Goal: Check status: Check status

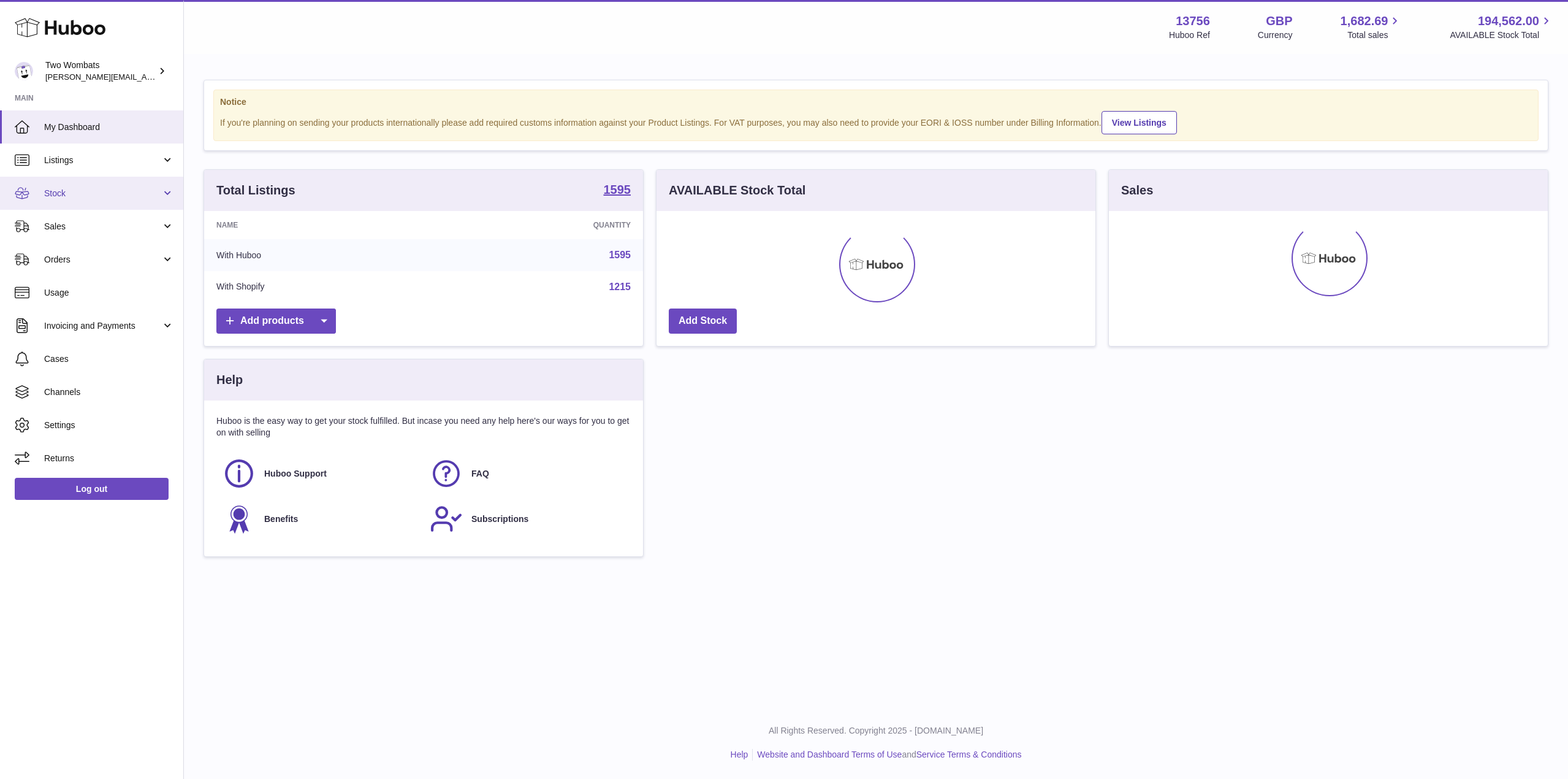
click at [177, 190] on link "Stock" at bounding box center [91, 194] width 184 height 33
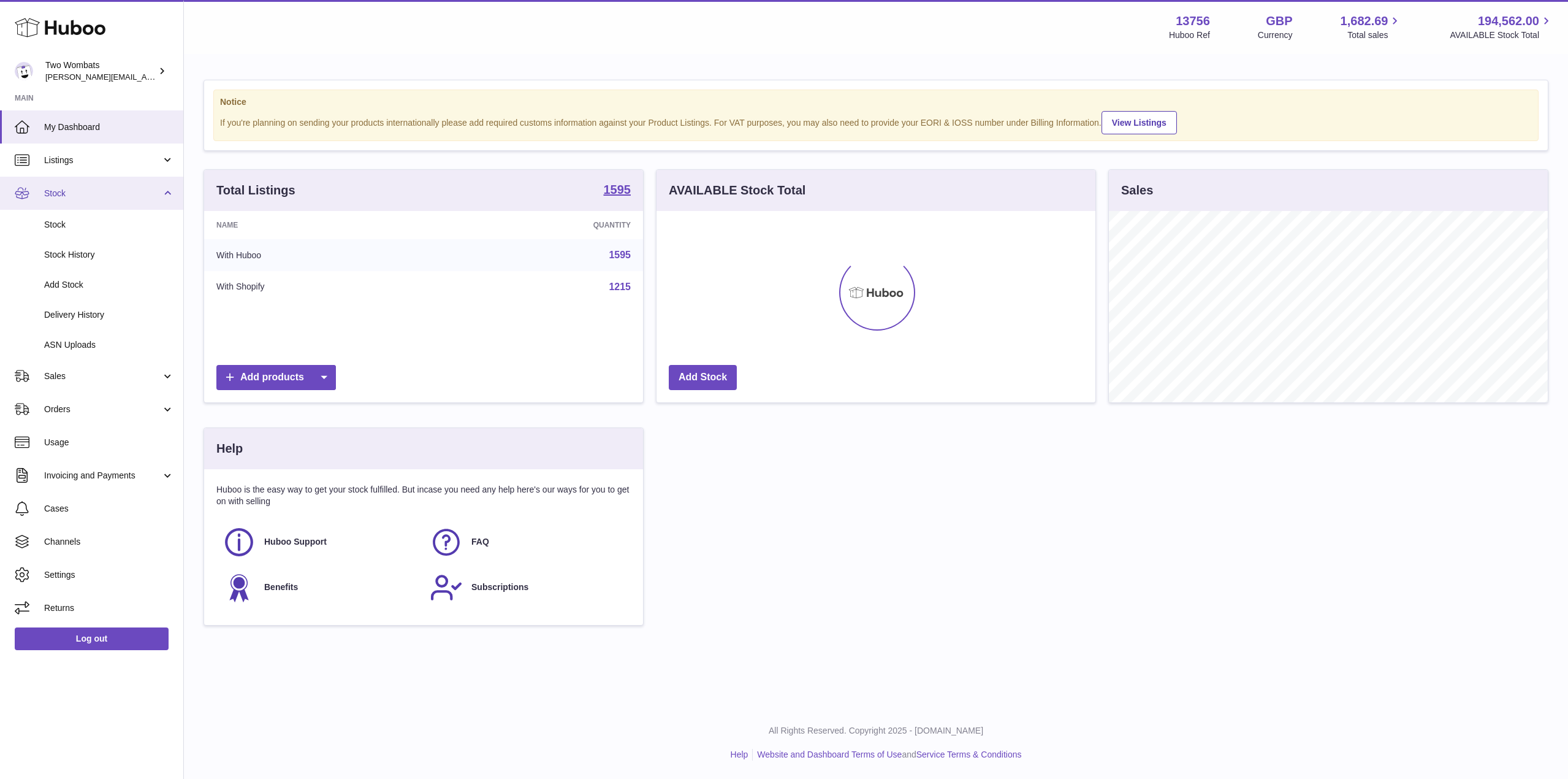
scroll to position [612904, 612670]
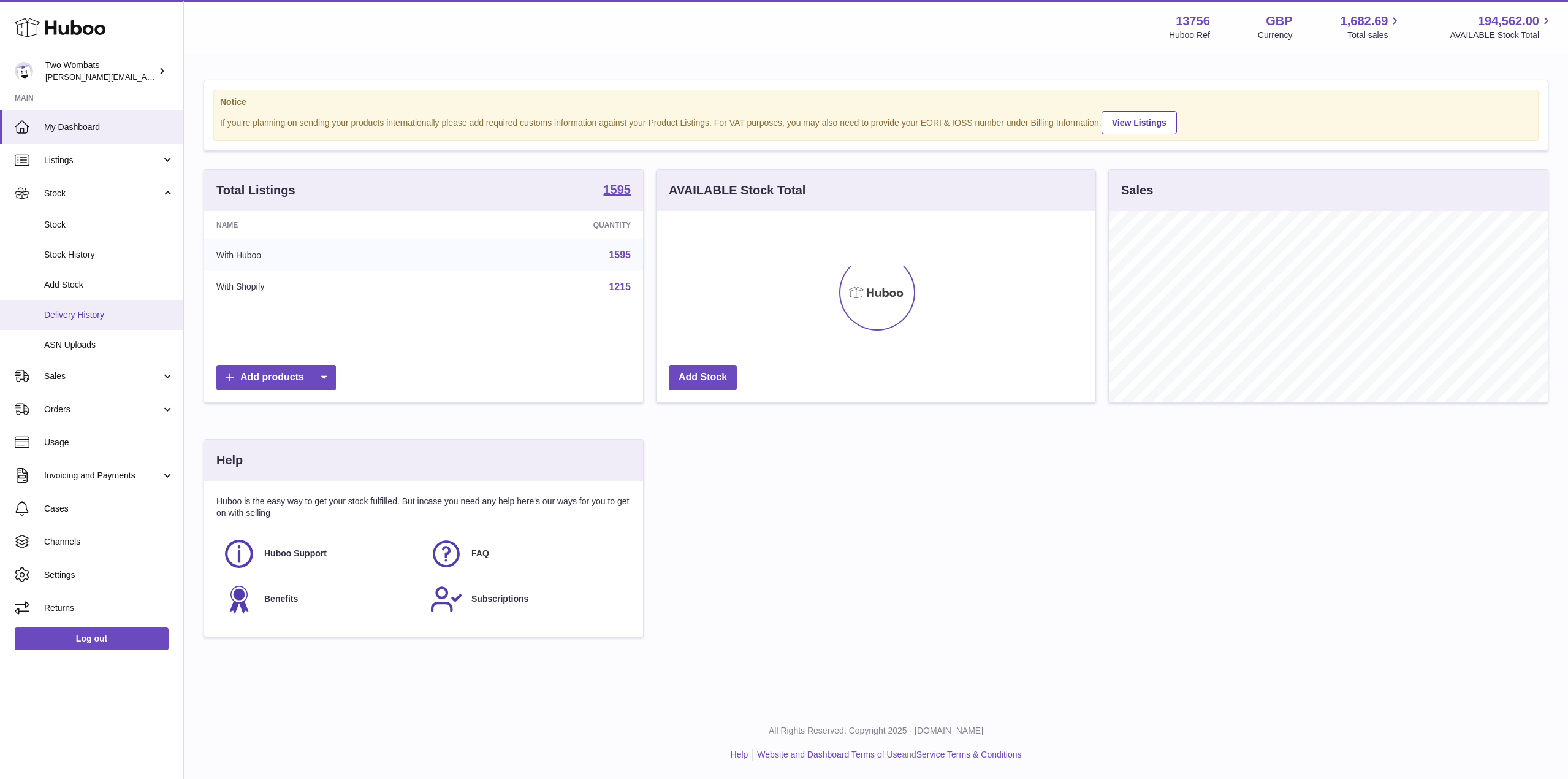
click at [122, 319] on span "Delivery History" at bounding box center [109, 315] width 130 height 12
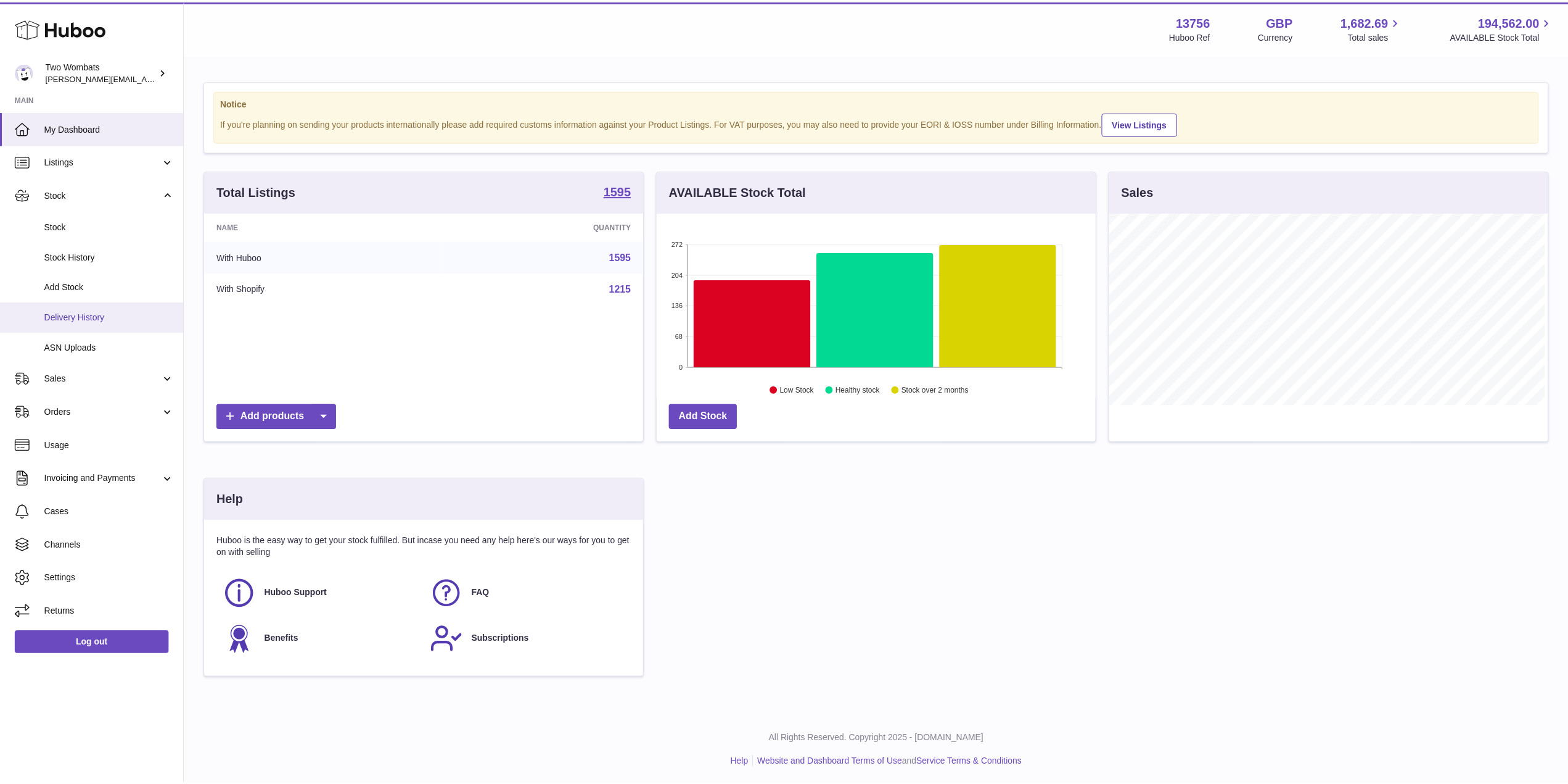
scroll to position [616838, 616263]
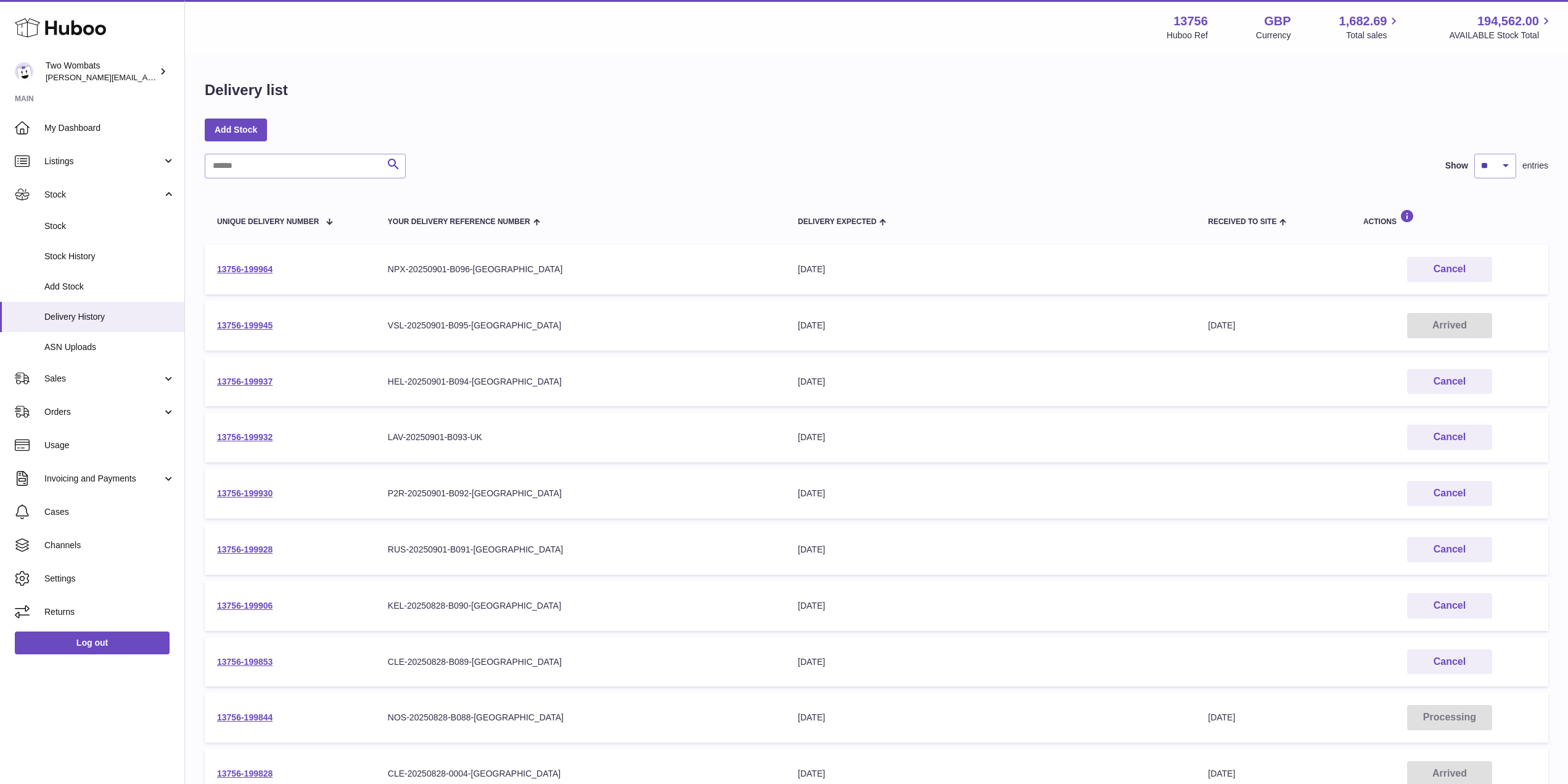
click at [241, 487] on td "13756-199930" at bounding box center [290, 493] width 170 height 50
click at [251, 490] on link "13756-199930" at bounding box center [245, 493] width 55 height 10
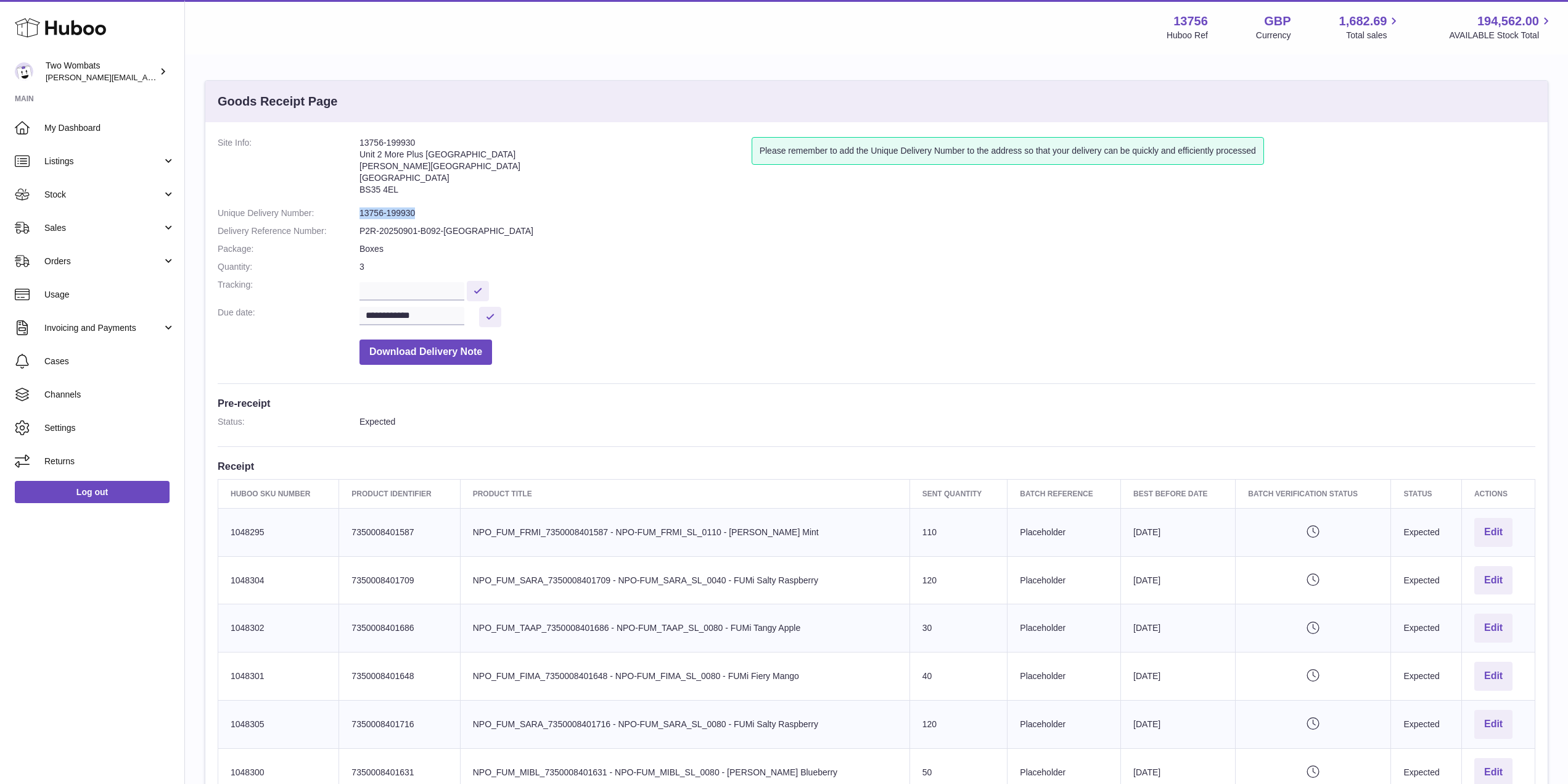
drag, startPoint x: 415, startPoint y: 209, endPoint x: 347, endPoint y: 209, distance: 68.0
click at [347, 209] on dl "**********" at bounding box center [877, 254] width 1318 height 234
copy dl "13756-199930"
